Goal: Information Seeking & Learning: Understand process/instructions

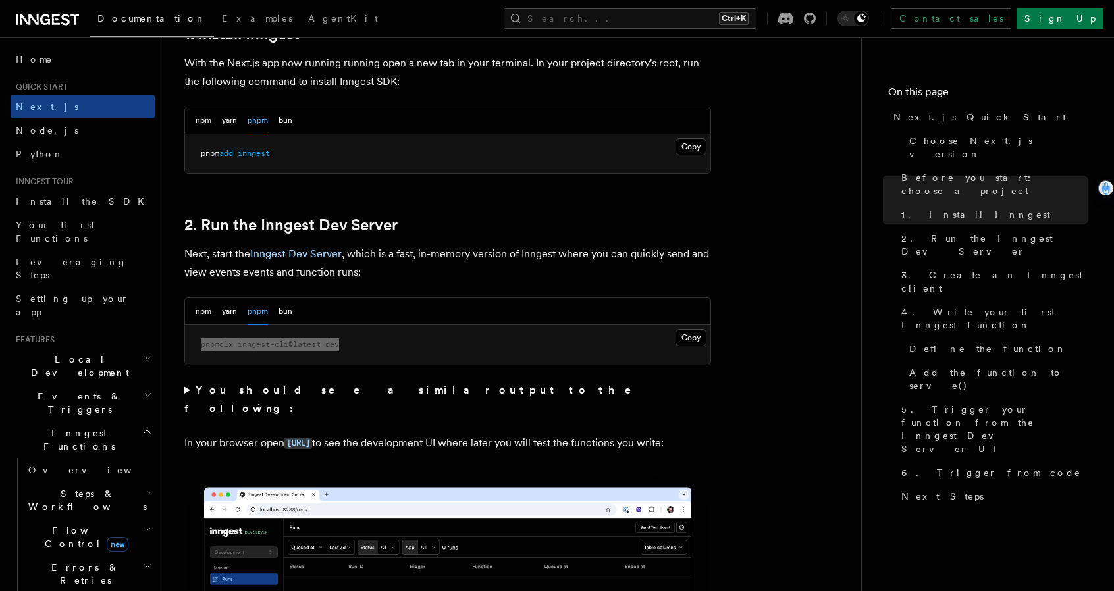
scroll to position [748, 0]
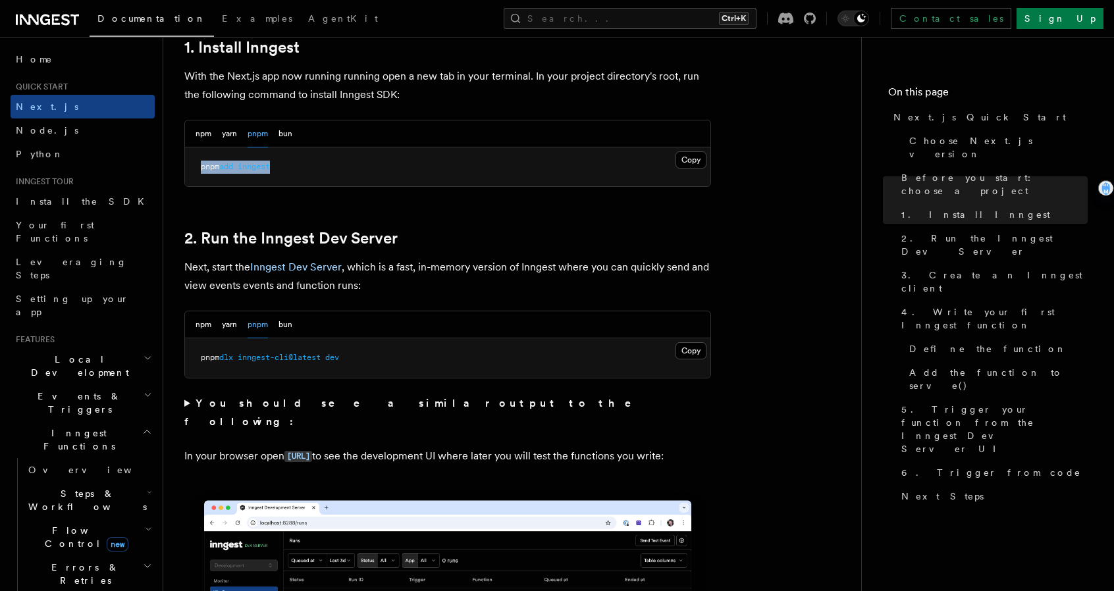
drag, startPoint x: 284, startPoint y: 163, endPoint x: 184, endPoint y: 162, distance: 100.7
copy span "pnpm add inngest"
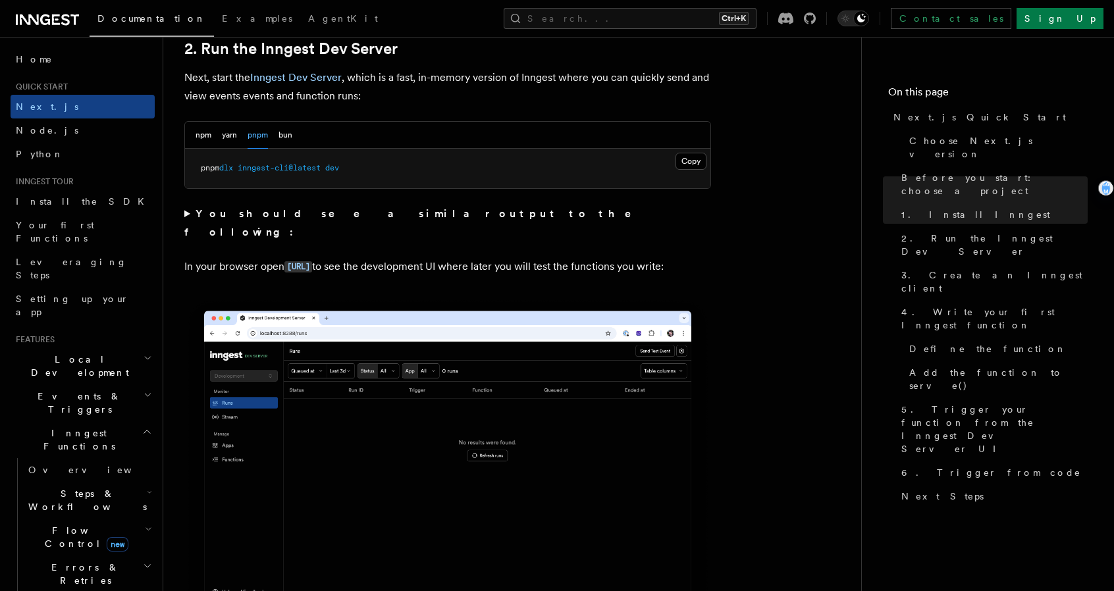
scroll to position [945, 0]
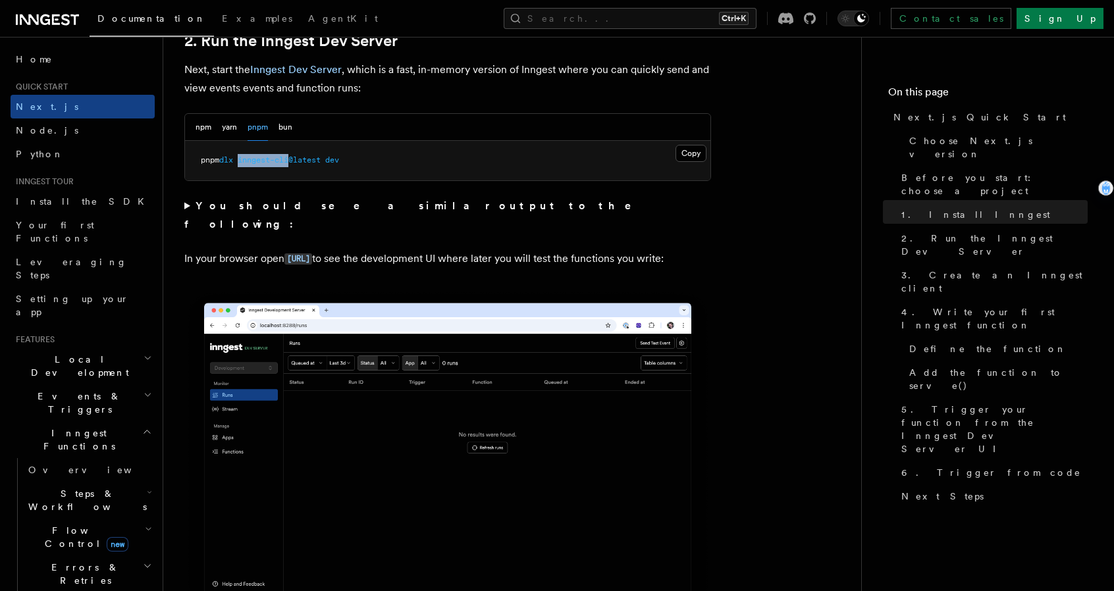
drag, startPoint x: 242, startPoint y: 158, endPoint x: 294, endPoint y: 159, distance: 51.3
click at [294, 159] on span "pnpm dlx inngest-cli@latest dev" at bounding box center [270, 159] width 138 height 9
copy span "inngest-cli"
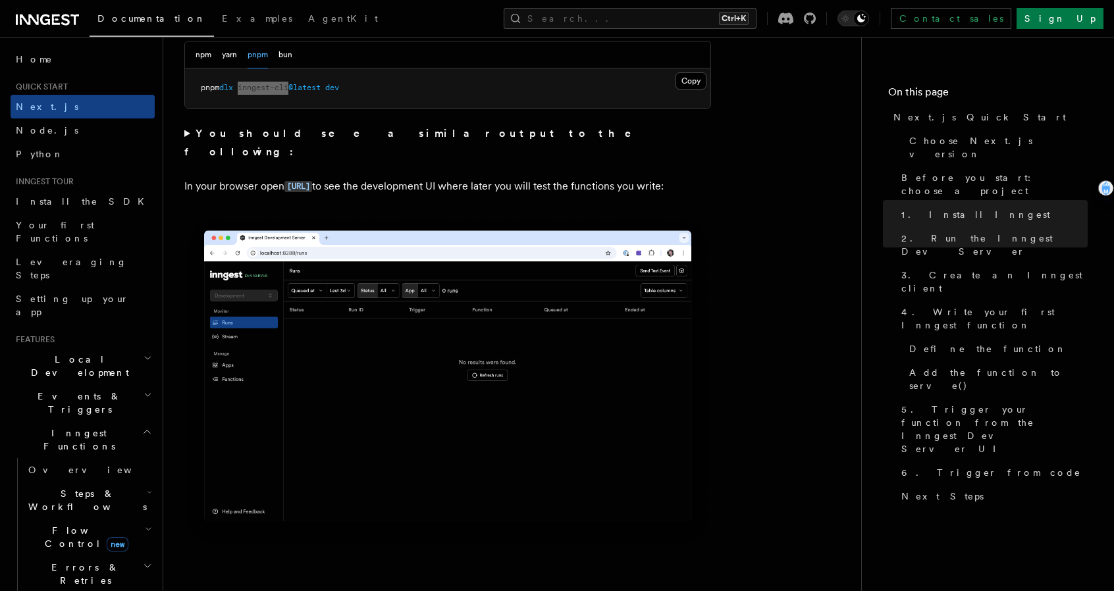
scroll to position [1011, 0]
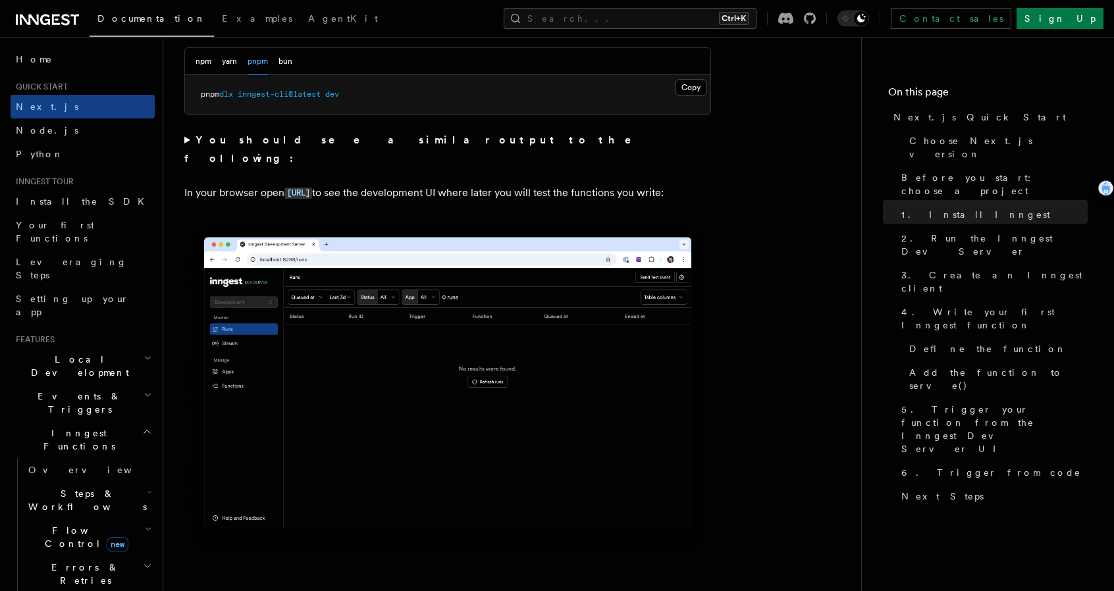
drag, startPoint x: 243, startPoint y: 93, endPoint x: 336, endPoint y: 101, distance: 93.1
click at [328, 95] on span "pnpm dlx inngest-cli@latest dev" at bounding box center [270, 94] width 138 height 9
copy span "inngest-cli@latest"
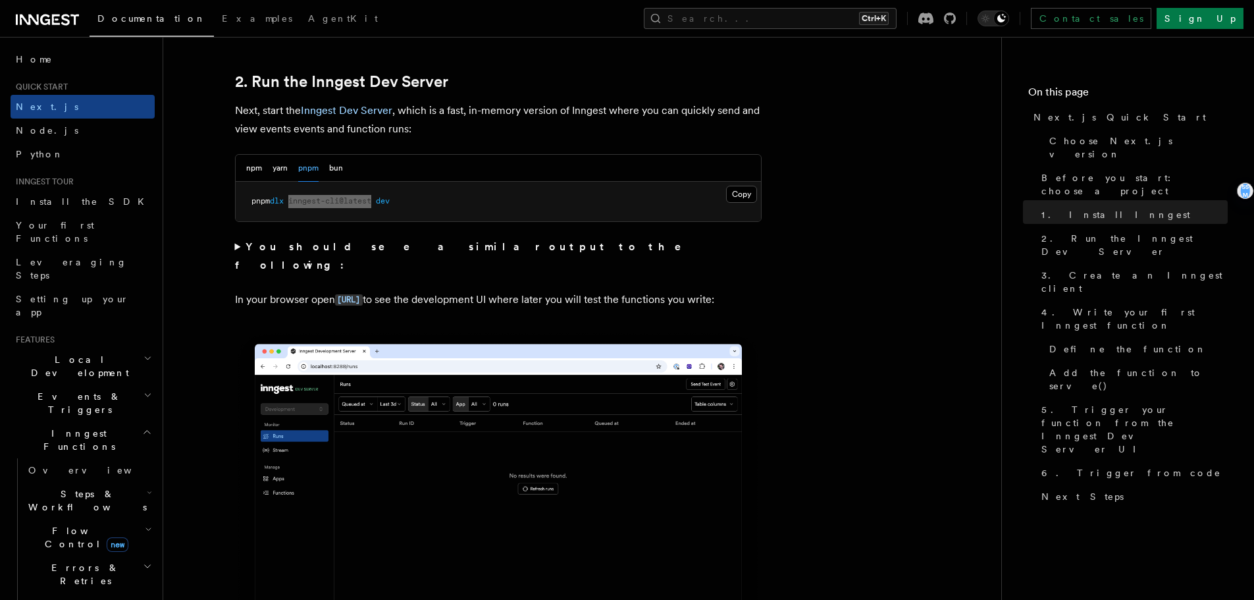
scroll to position [902, 0]
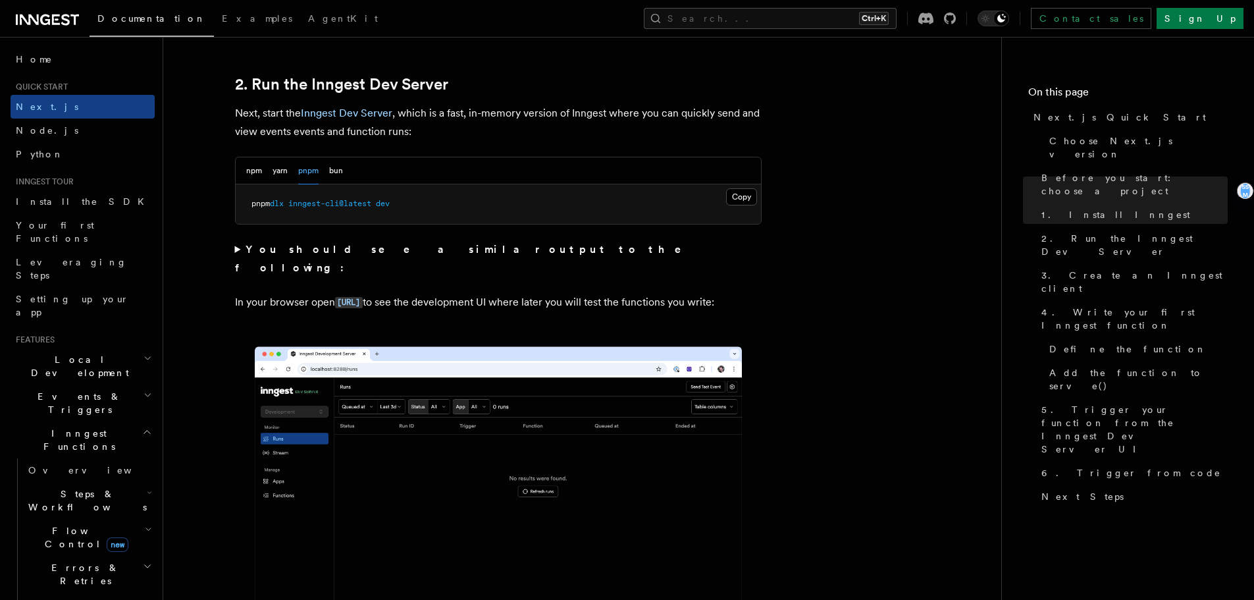
click at [405, 218] on pre "pnpm dlx inngest-cli@latest dev" at bounding box center [498, 203] width 525 height 39
drag, startPoint x: 245, startPoint y: 202, endPoint x: 394, endPoint y: 204, distance: 148.1
click at [417, 201] on pre "pnpm dlx inngest-cli@latest dev" at bounding box center [498, 203] width 525 height 39
copy span "pnpm dlx inngest-cli@latest dev"
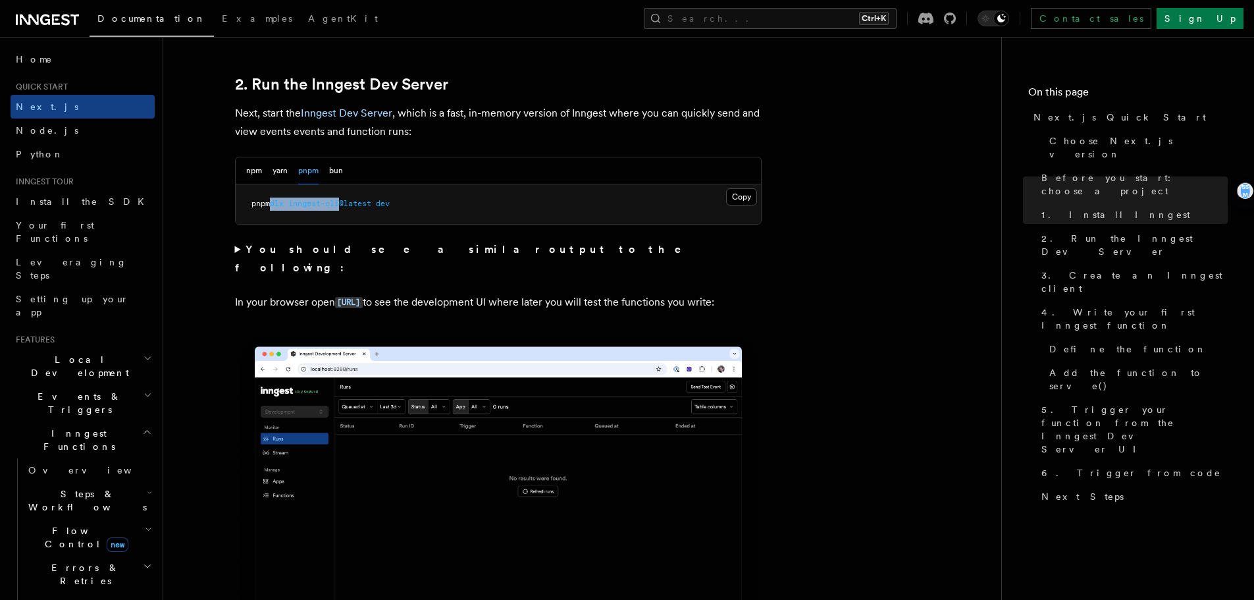
drag, startPoint x: 273, startPoint y: 201, endPoint x: 347, endPoint y: 207, distance: 73.9
click at [347, 207] on span "pnpm dlx inngest-cli@latest dev" at bounding box center [320, 203] width 138 height 9
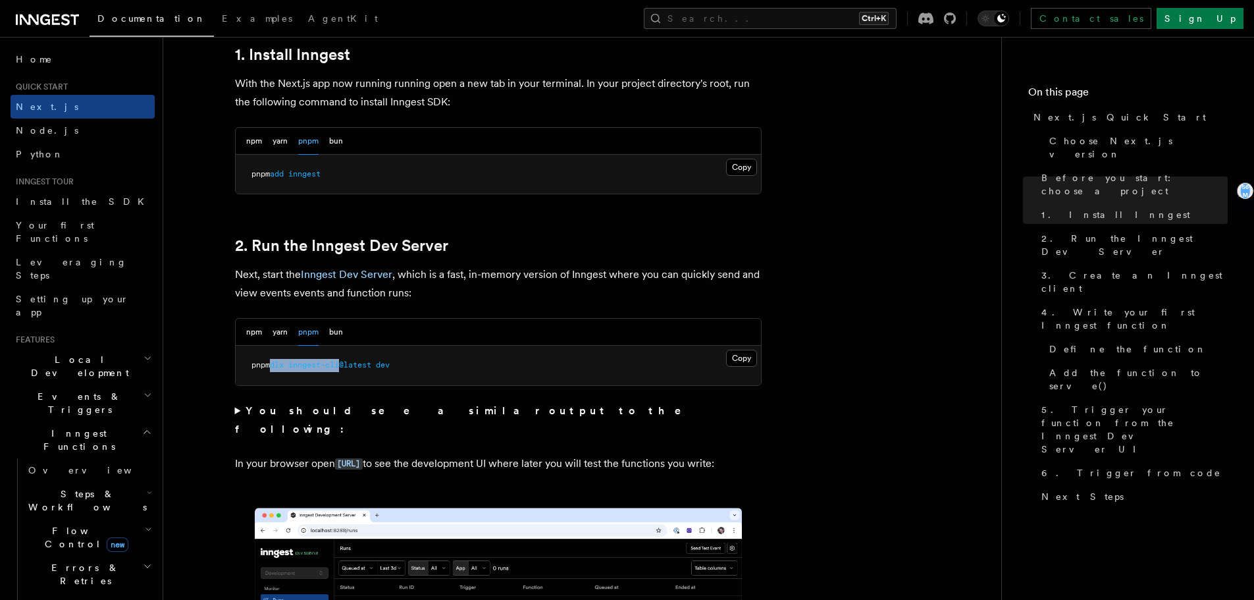
scroll to position [726, 0]
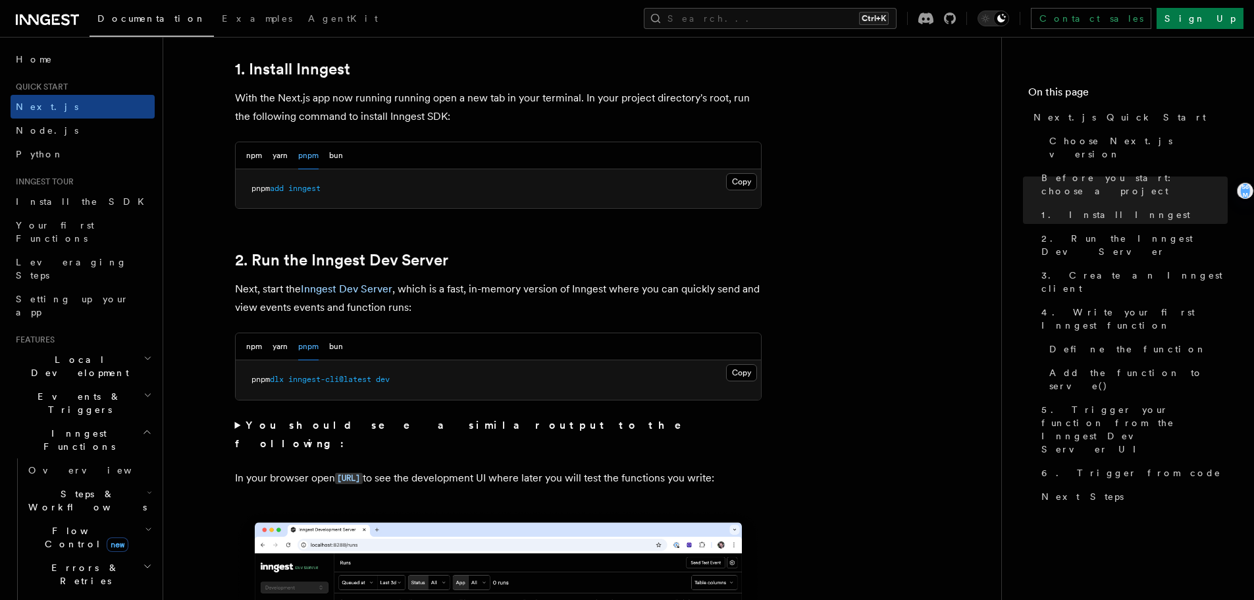
drag, startPoint x: 313, startPoint y: 407, endPoint x: 303, endPoint y: 403, distance: 10.6
drag, startPoint x: 274, startPoint y: 380, endPoint x: 344, endPoint y: 382, distance: 69.1
click at [344, 382] on span "pnpm dlx inngest-cli@latest dev" at bounding box center [320, 378] width 138 height 9
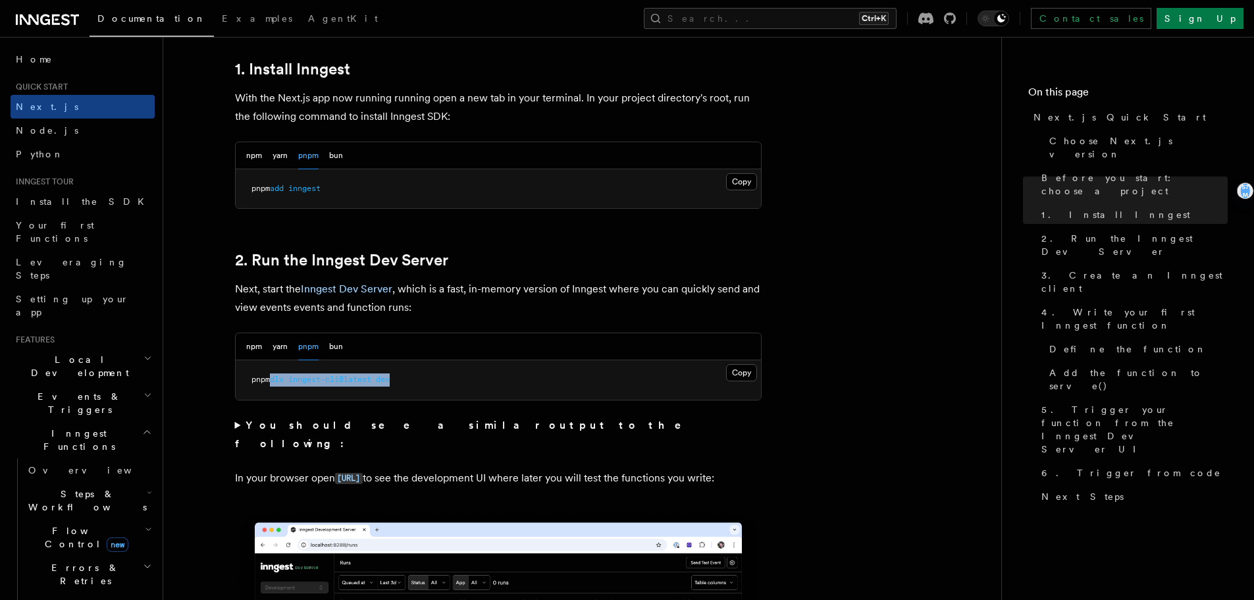
drag, startPoint x: 275, startPoint y: 377, endPoint x: 406, endPoint y: 380, distance: 131.0
click at [406, 380] on pre "pnpm dlx inngest-cli@latest dev" at bounding box center [498, 379] width 525 height 39
copy span "dlx inngest-cli@latest dev"
drag, startPoint x: 294, startPoint y: 378, endPoint x: 373, endPoint y: 381, distance: 79.7
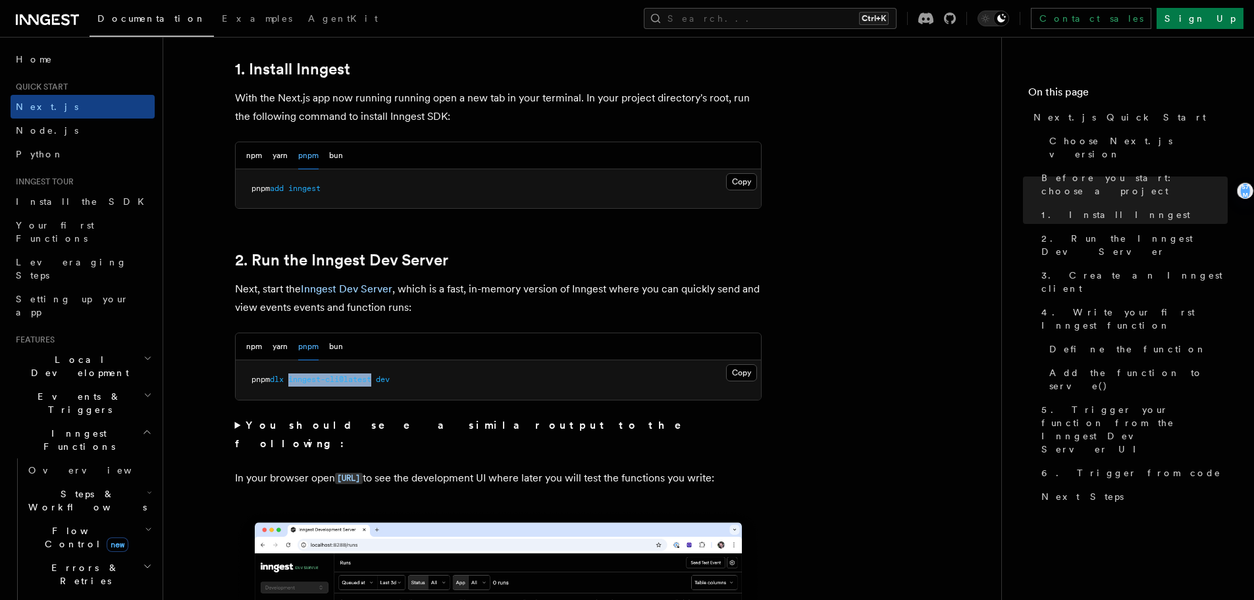
click at [378, 381] on span "pnpm dlx inngest-cli@latest dev" at bounding box center [320, 378] width 138 height 9
copy span "inngest-cli@latest"
